Goal: Task Accomplishment & Management: Manage account settings

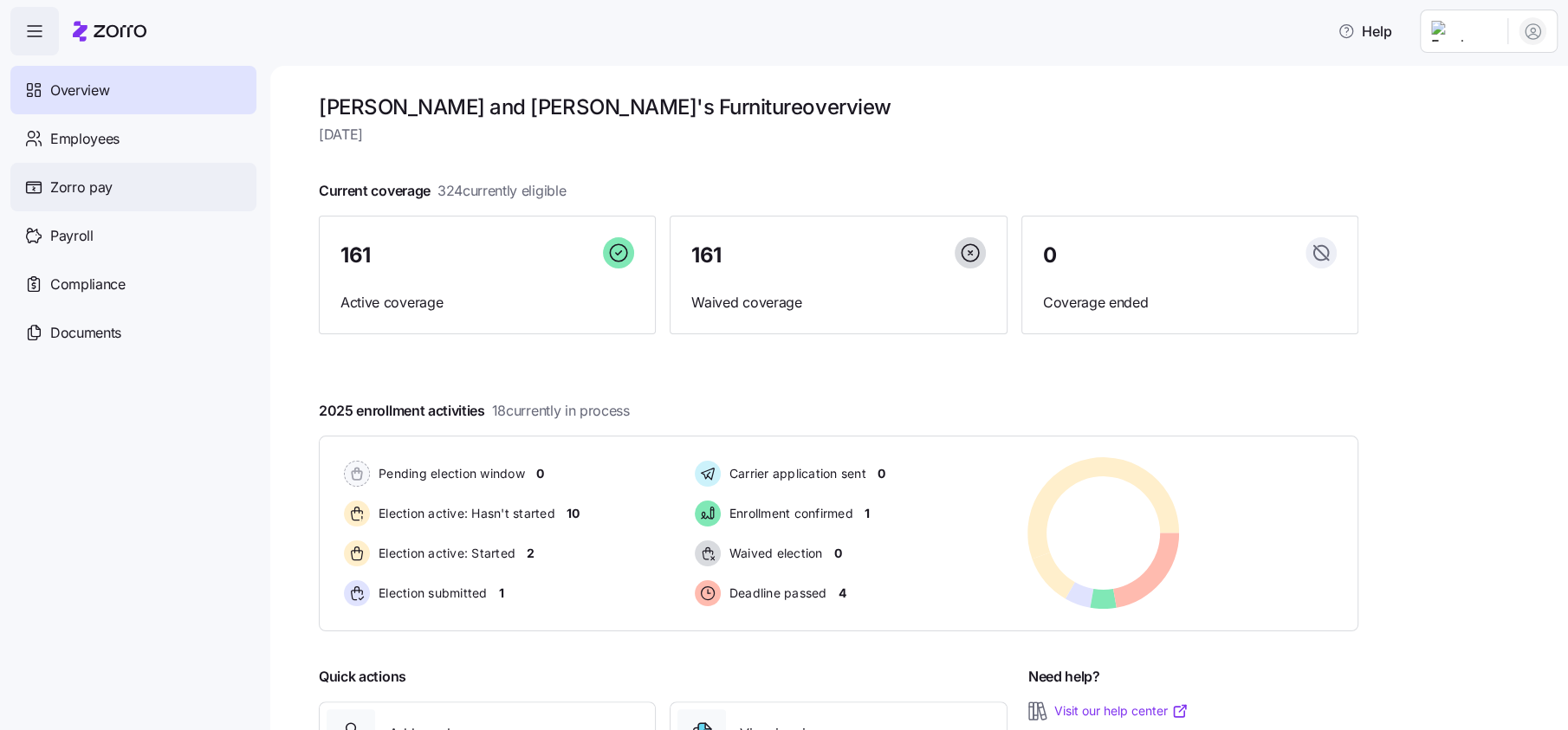
drag, startPoint x: 89, startPoint y: 139, endPoint x: 24, endPoint y: 180, distance: 76.9
click at [89, 139] on span "Employees" at bounding box center [85, 139] width 70 height 22
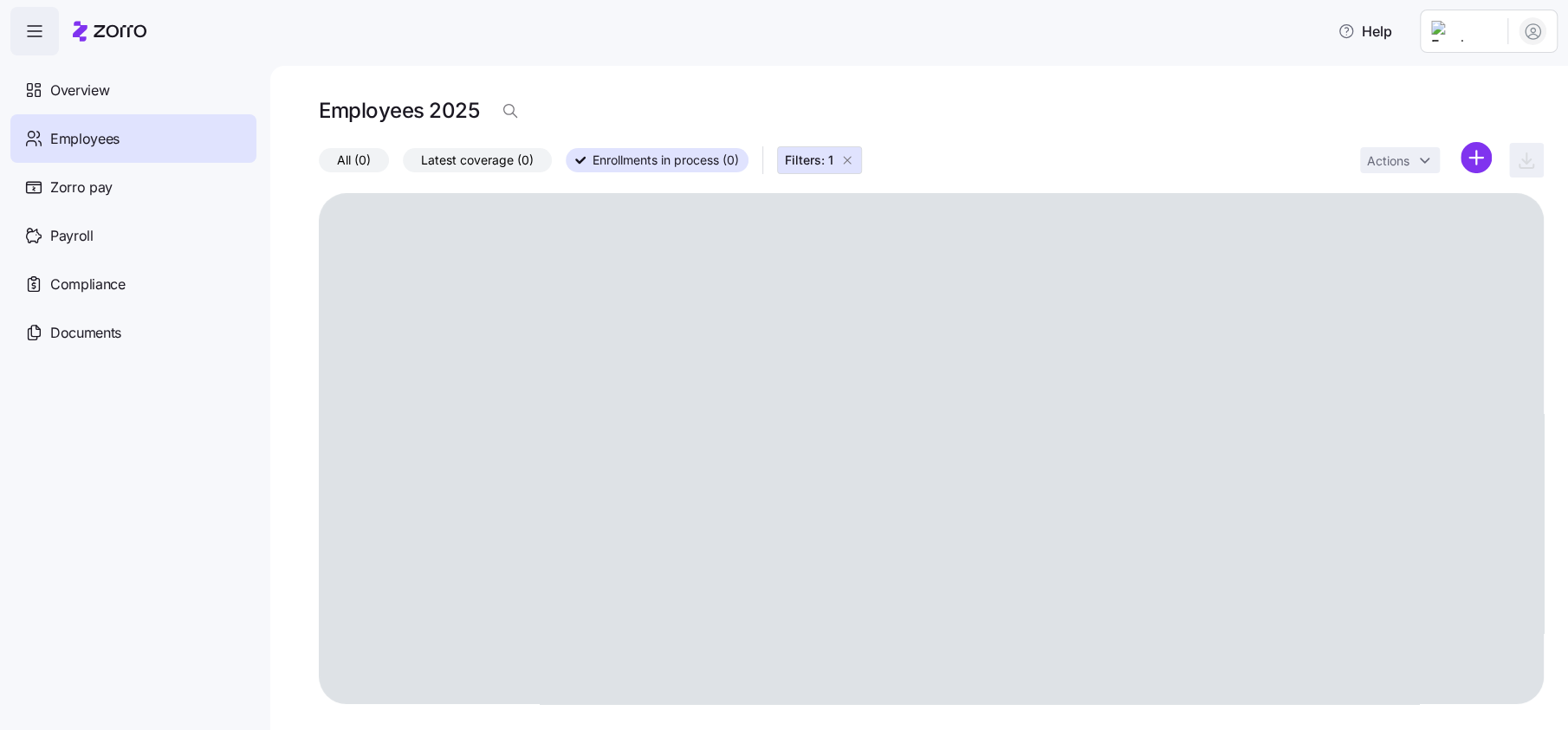
click at [346, 170] on span "All (0)" at bounding box center [353, 160] width 33 height 23
click at [319, 164] on input "All (0)" at bounding box center [319, 164] width 0 height 0
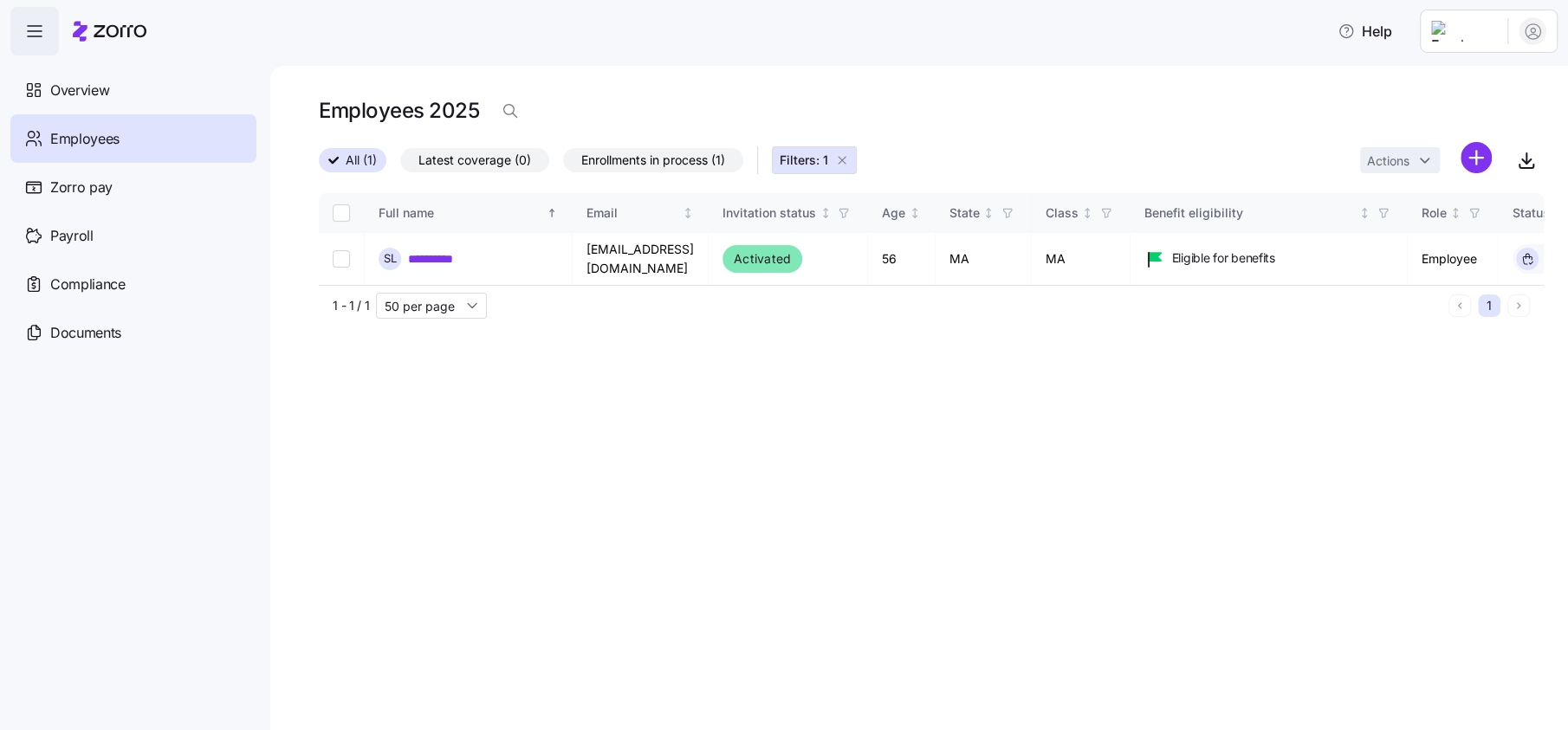
click at [847, 162] on icon "button" at bounding box center [841, 160] width 14 height 14
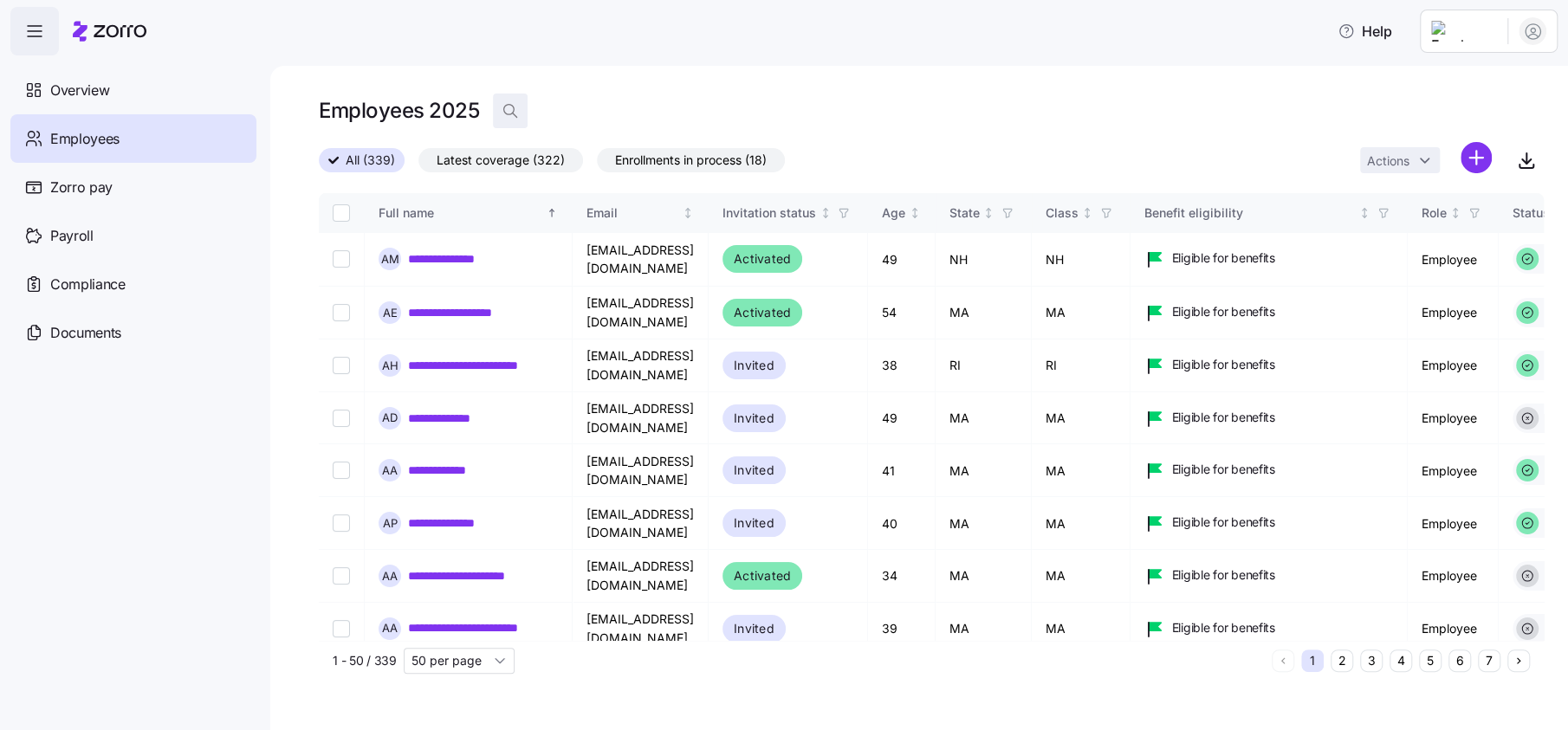
click at [504, 112] on icon "button" at bounding box center [510, 110] width 17 height 17
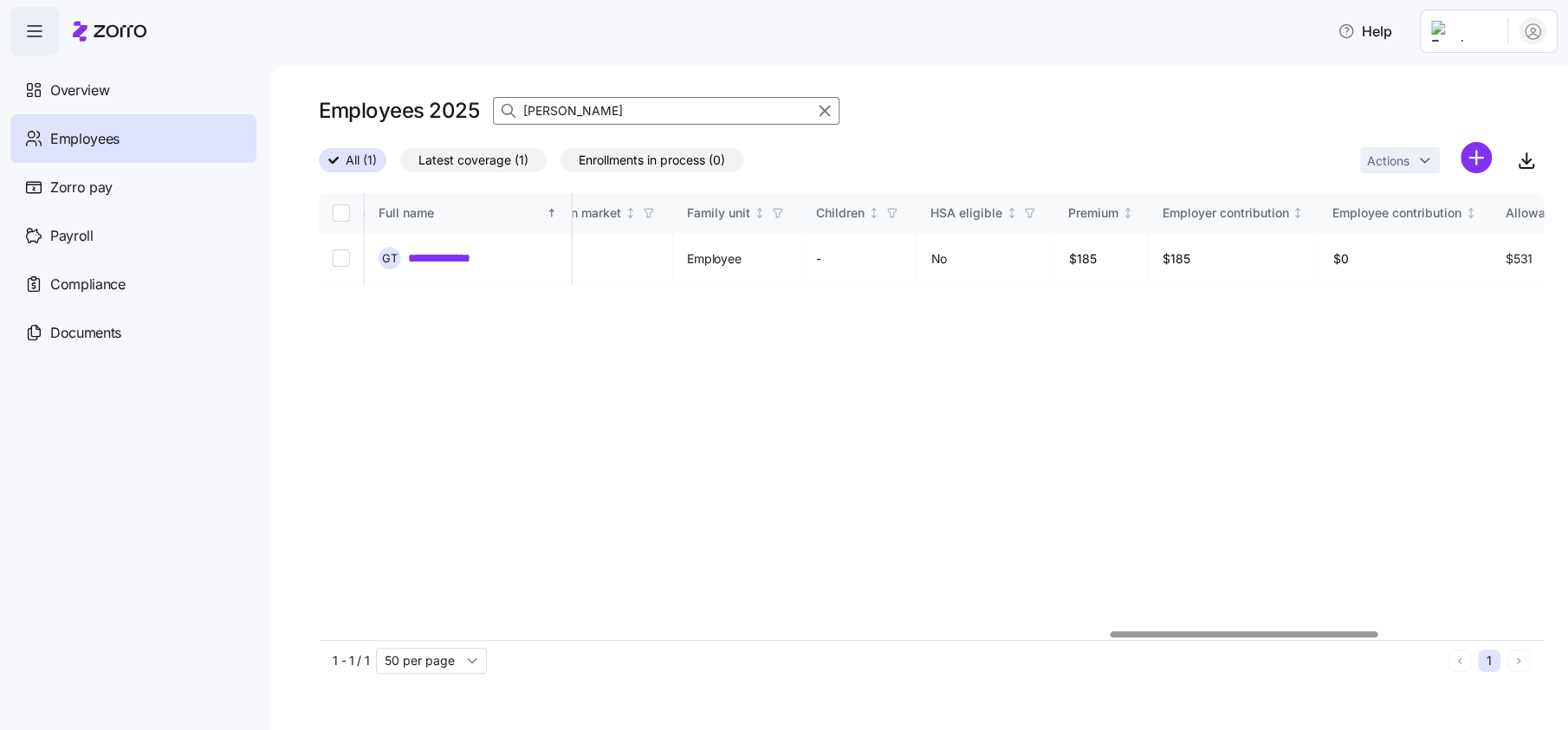
scroll to position [0, 3835]
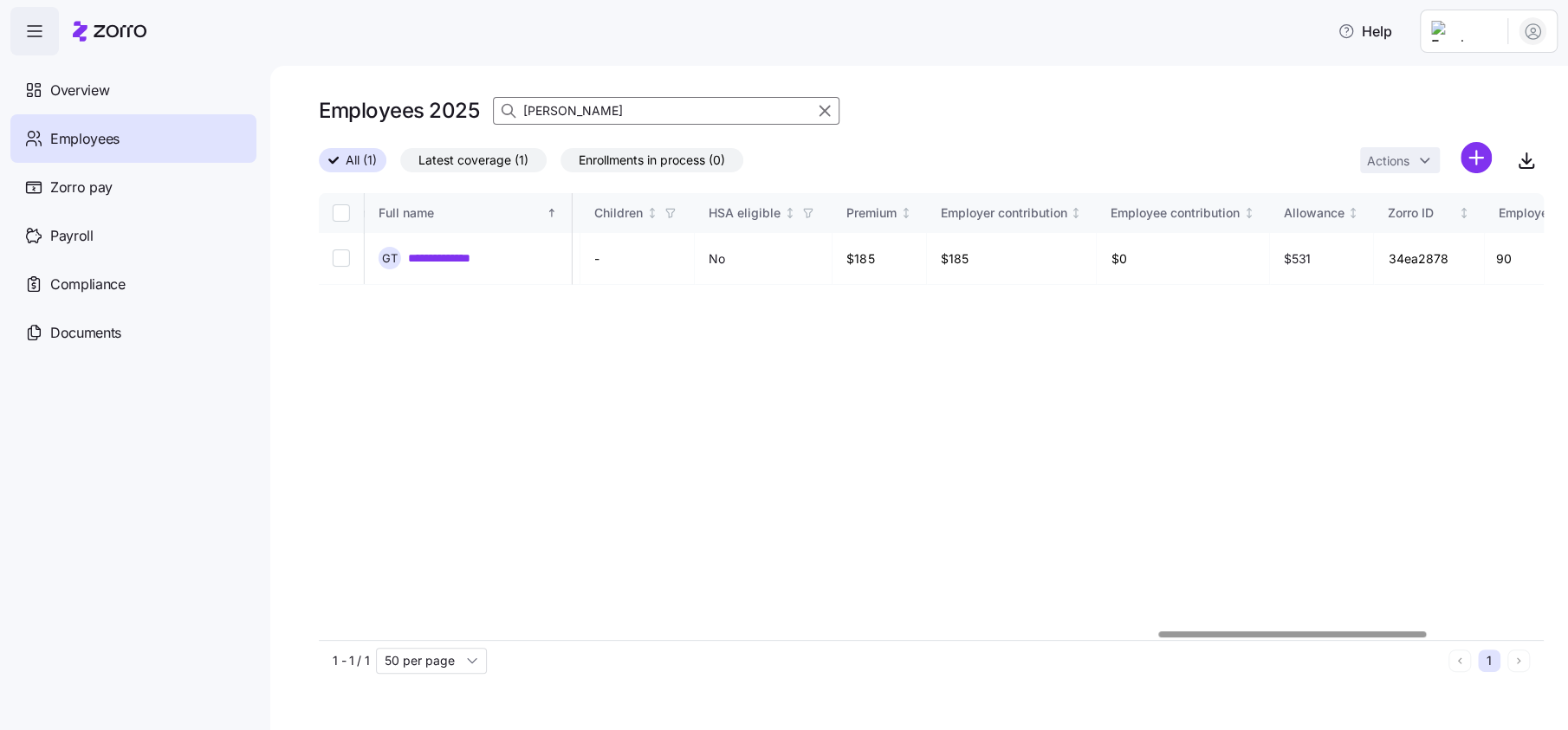
click at [1415, 632] on div at bounding box center [1293, 634] width 268 height 6
click at [594, 107] on input "[PERSON_NAME]" at bounding box center [666, 110] width 347 height 28
type input "cure"
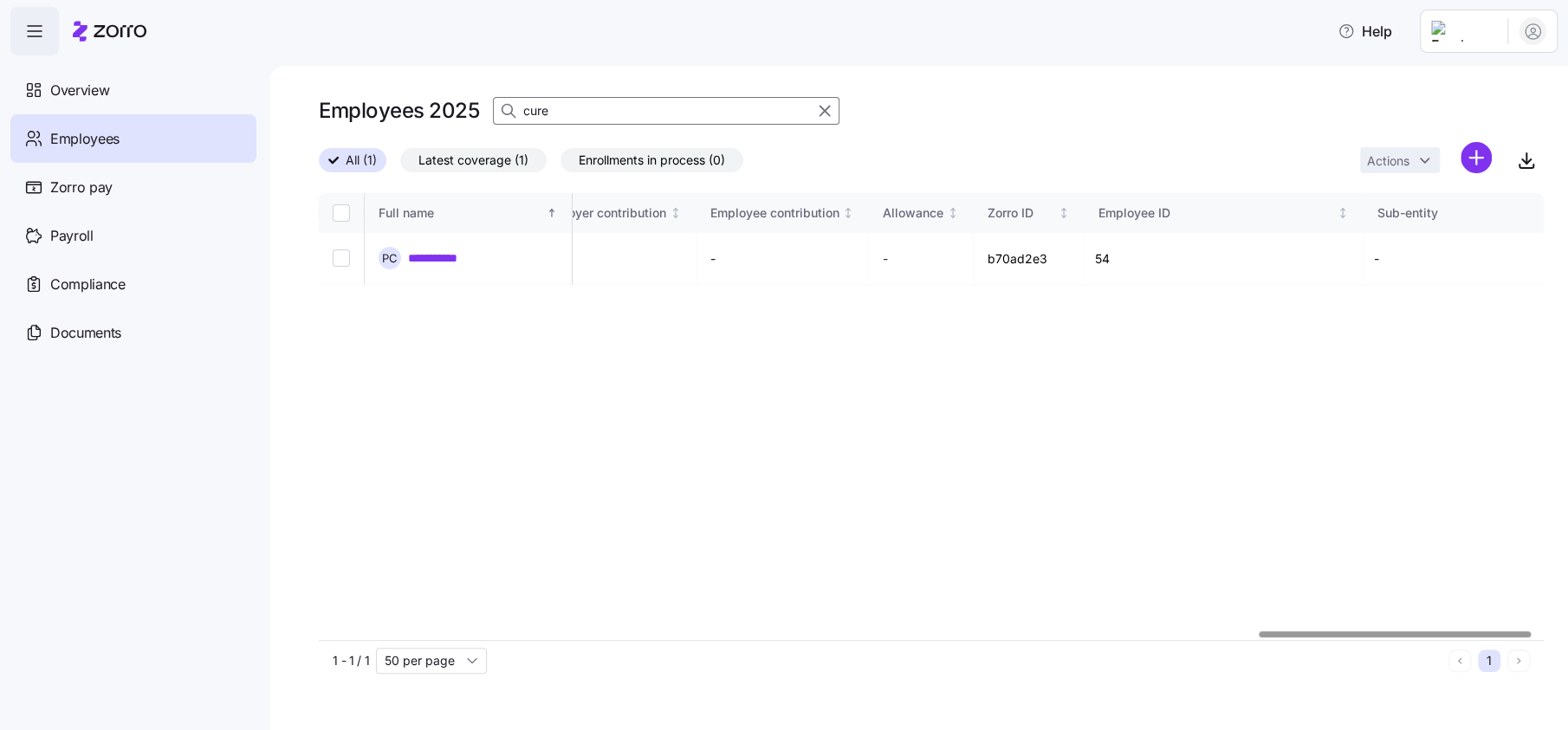
scroll to position [0, 4280]
click at [1341, 632] on div at bounding box center [1406, 634] width 272 height 6
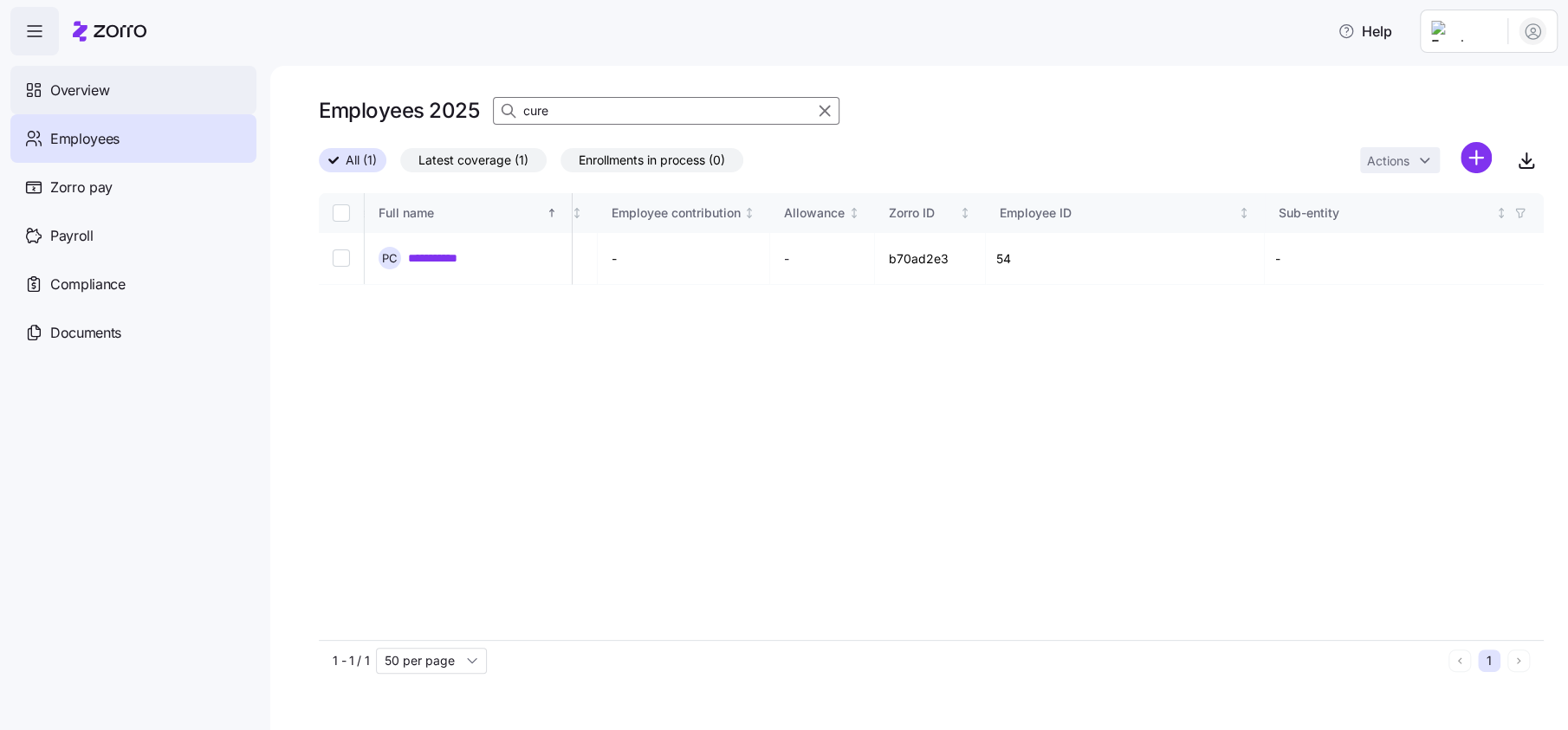
click at [79, 83] on span "Overview" at bounding box center [79, 90] width 59 height 22
